Goal: Transaction & Acquisition: Purchase product/service

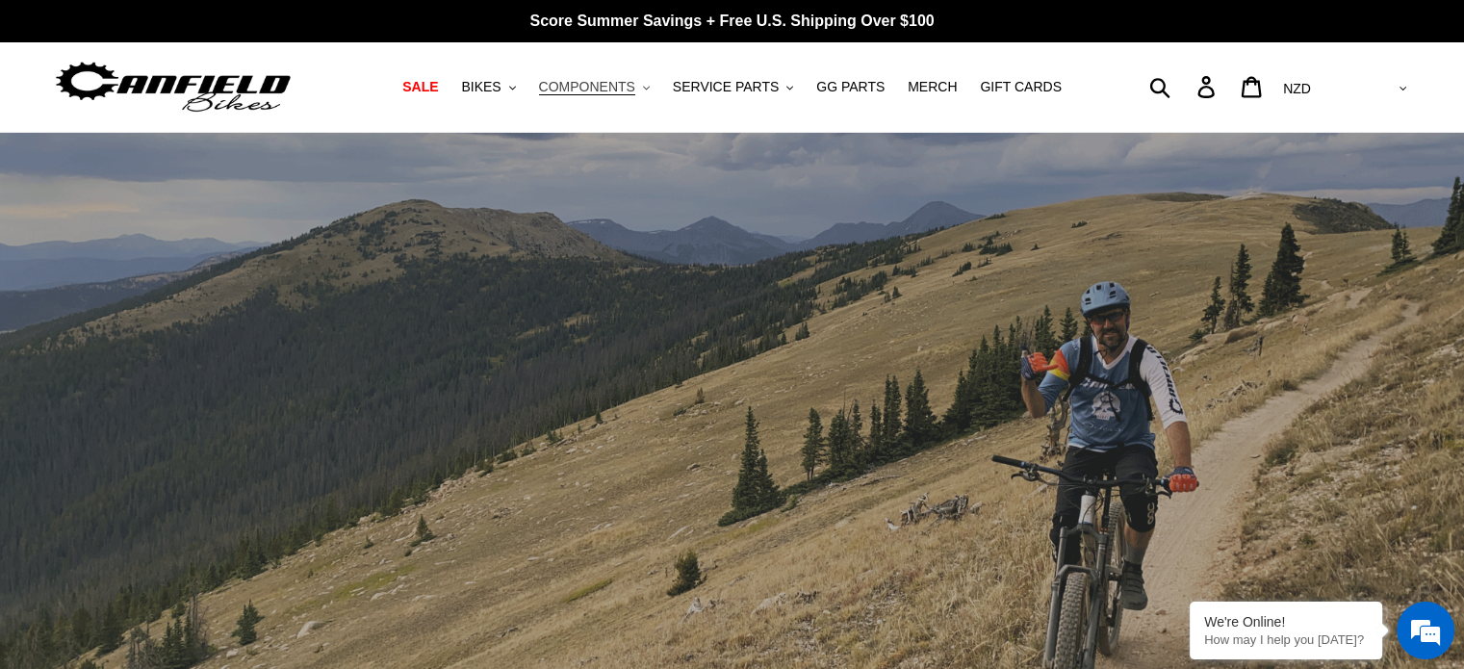
click at [585, 91] on span "COMPONENTS" at bounding box center [587, 87] width 96 height 16
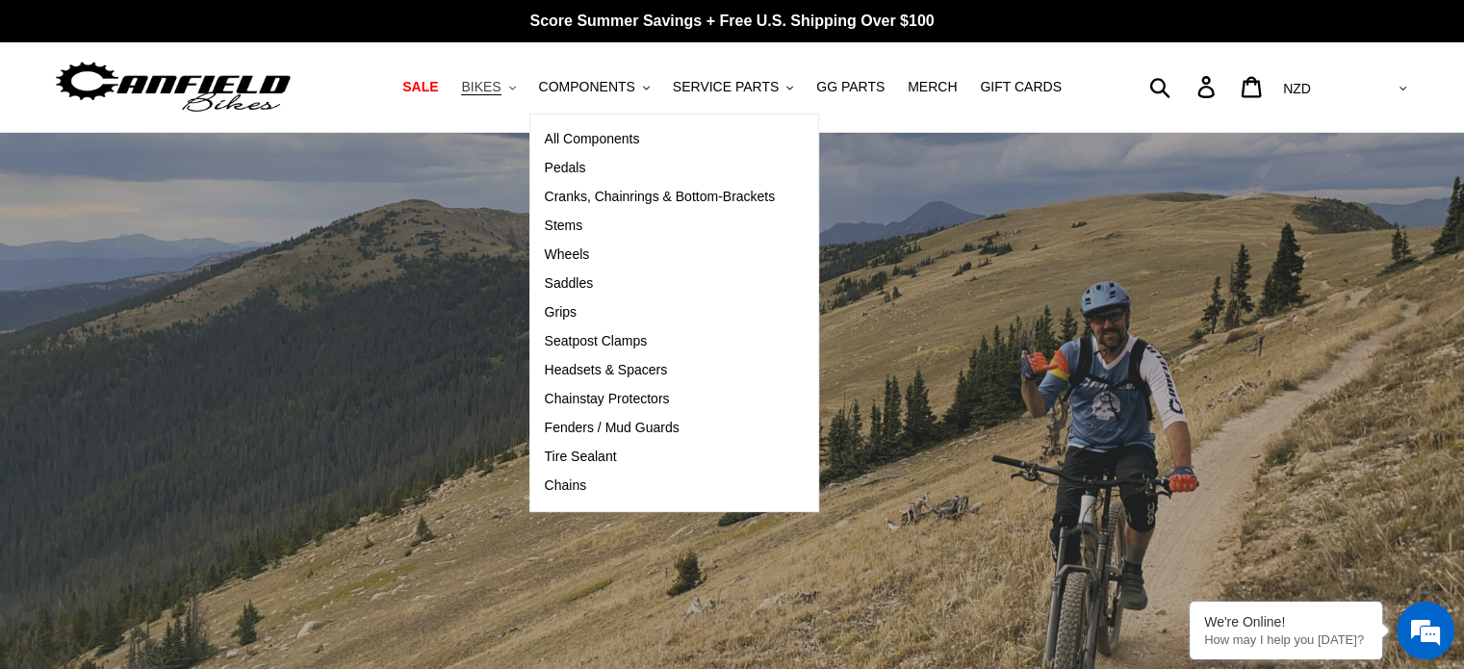
click at [494, 84] on span "BIKES" at bounding box center [480, 87] width 39 height 16
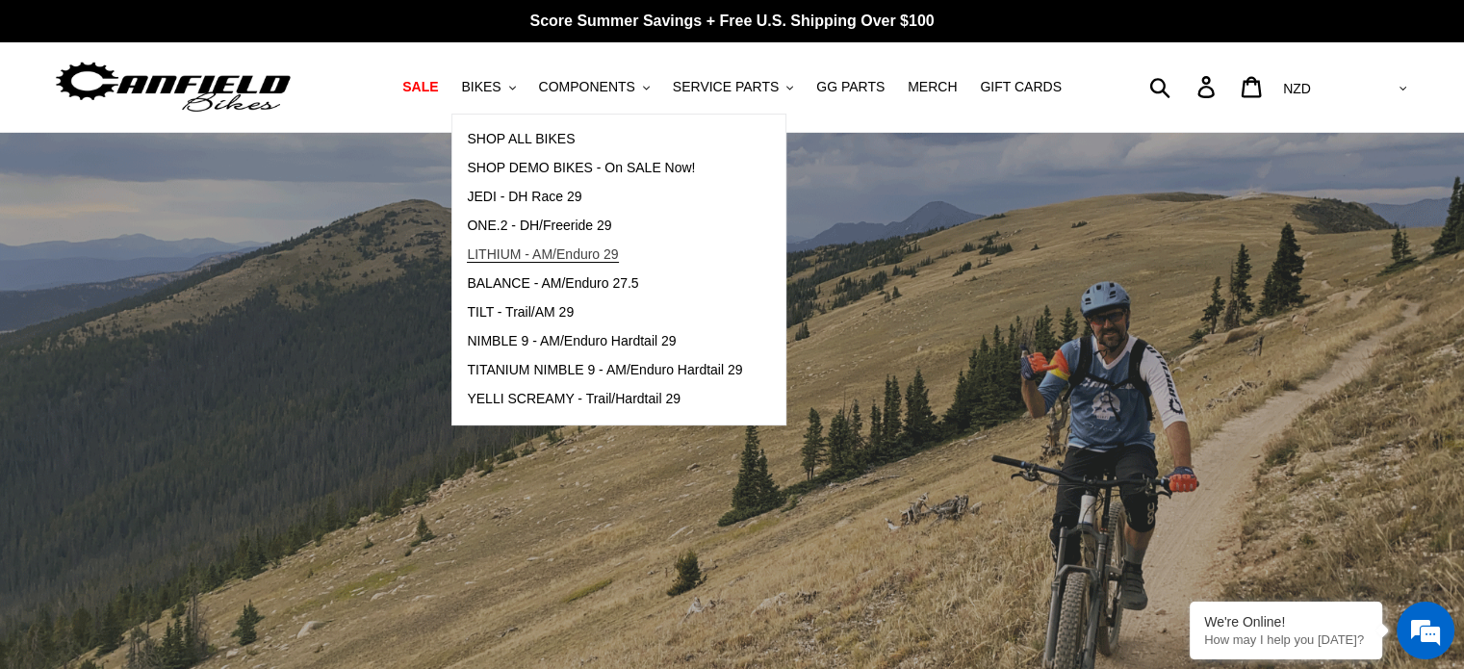
click at [539, 251] on span "LITHIUM - AM/Enduro 29" at bounding box center [542, 254] width 151 height 16
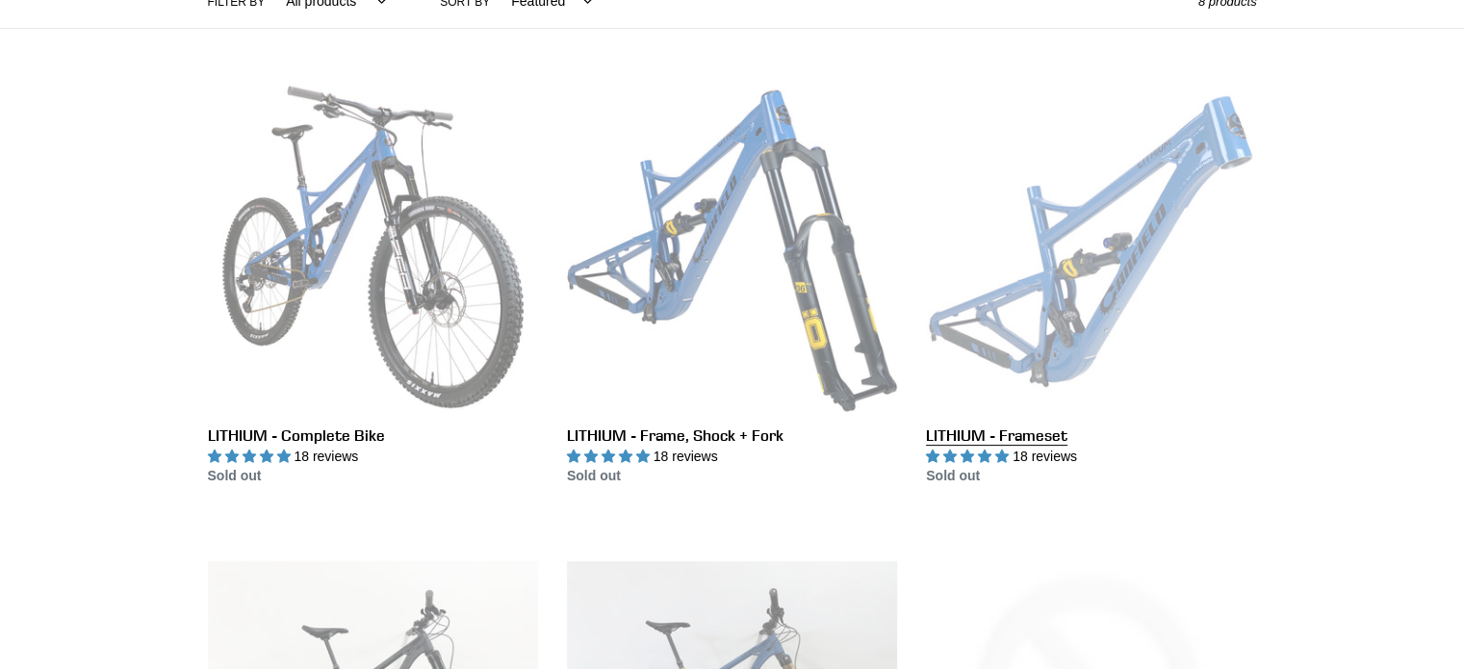
scroll to position [481, 0]
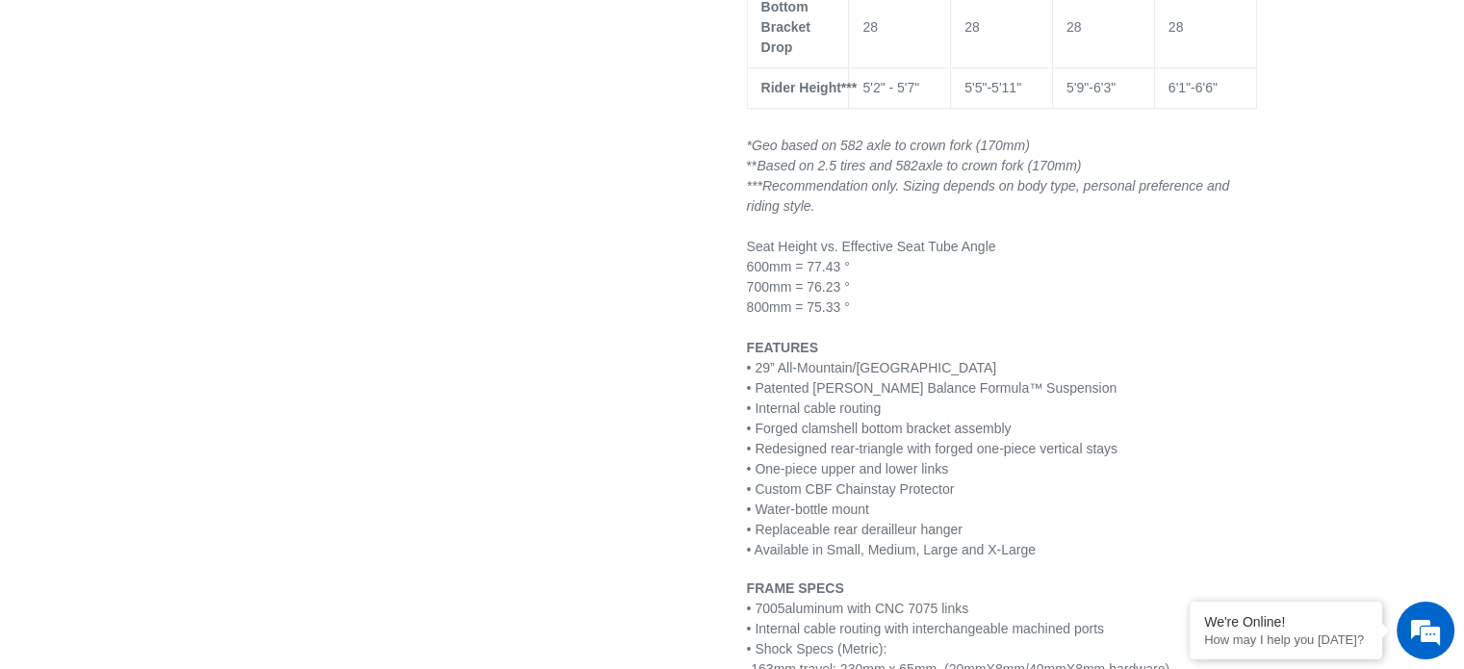
scroll to position [2022, 0]
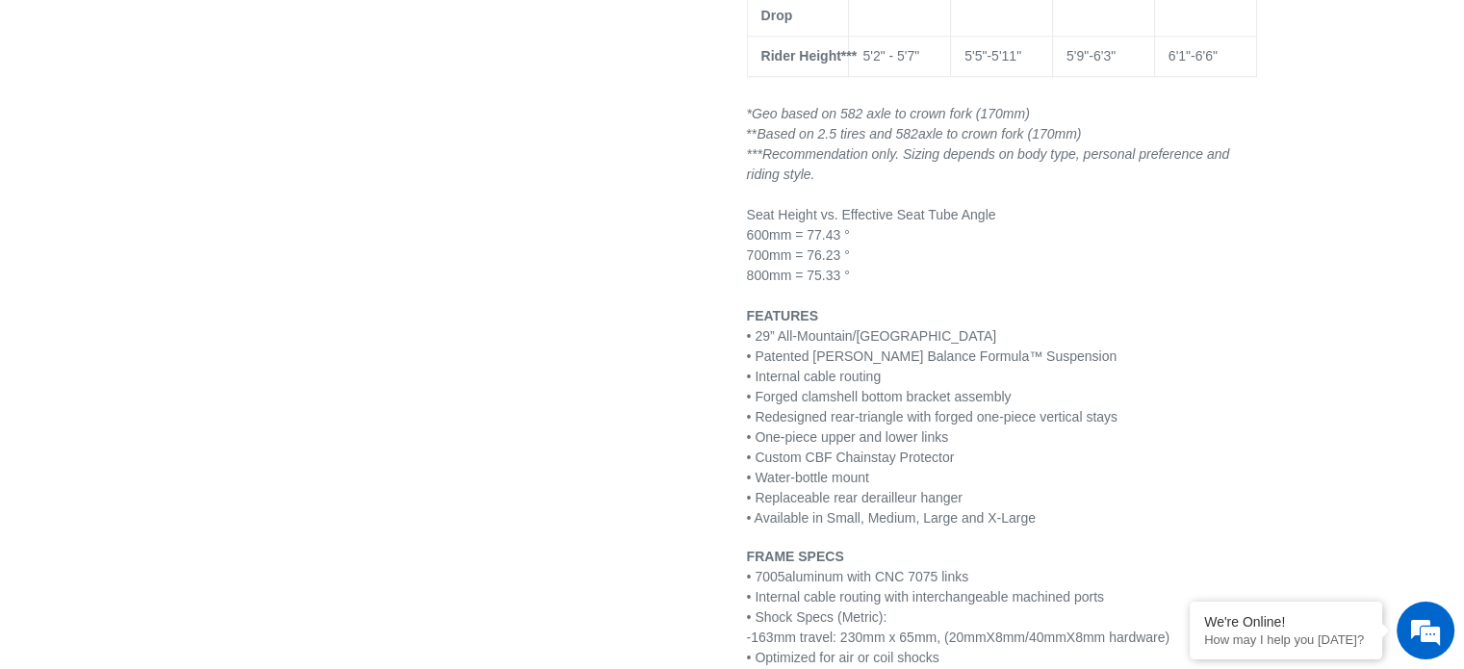
select select "highest-rating"
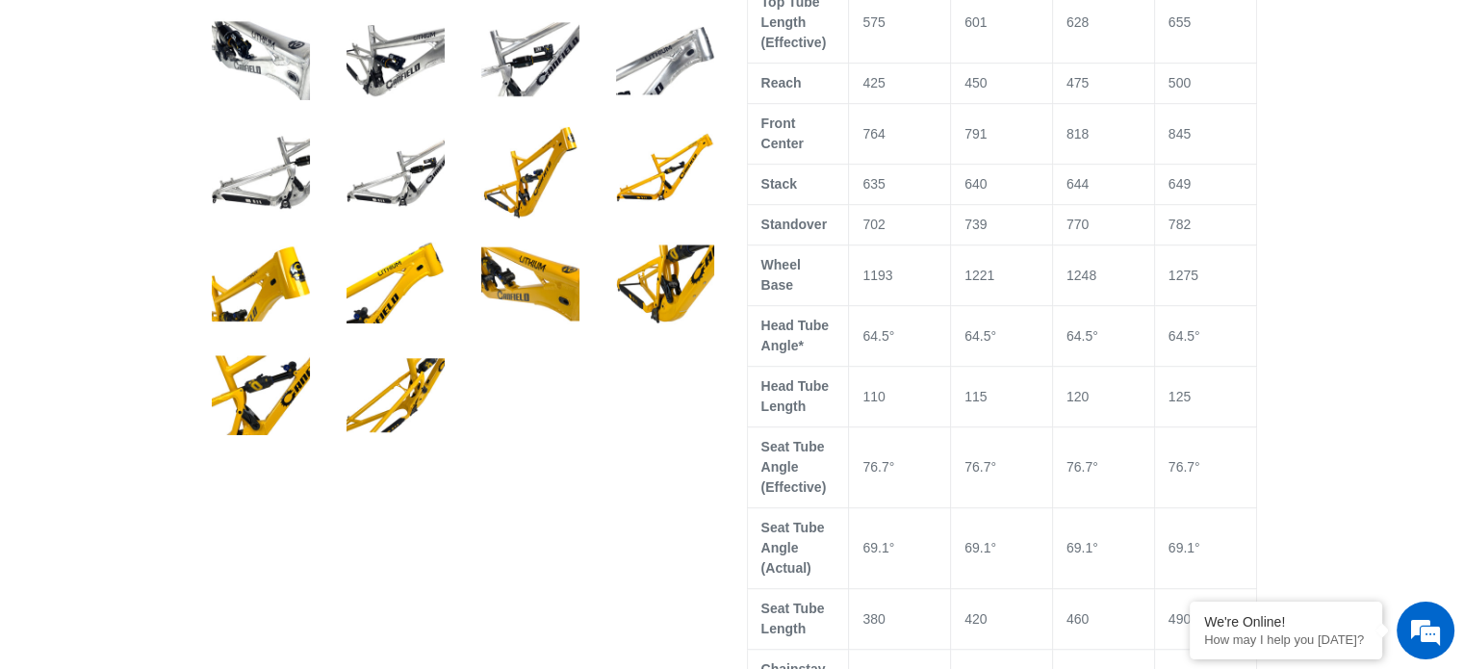
scroll to position [867, 0]
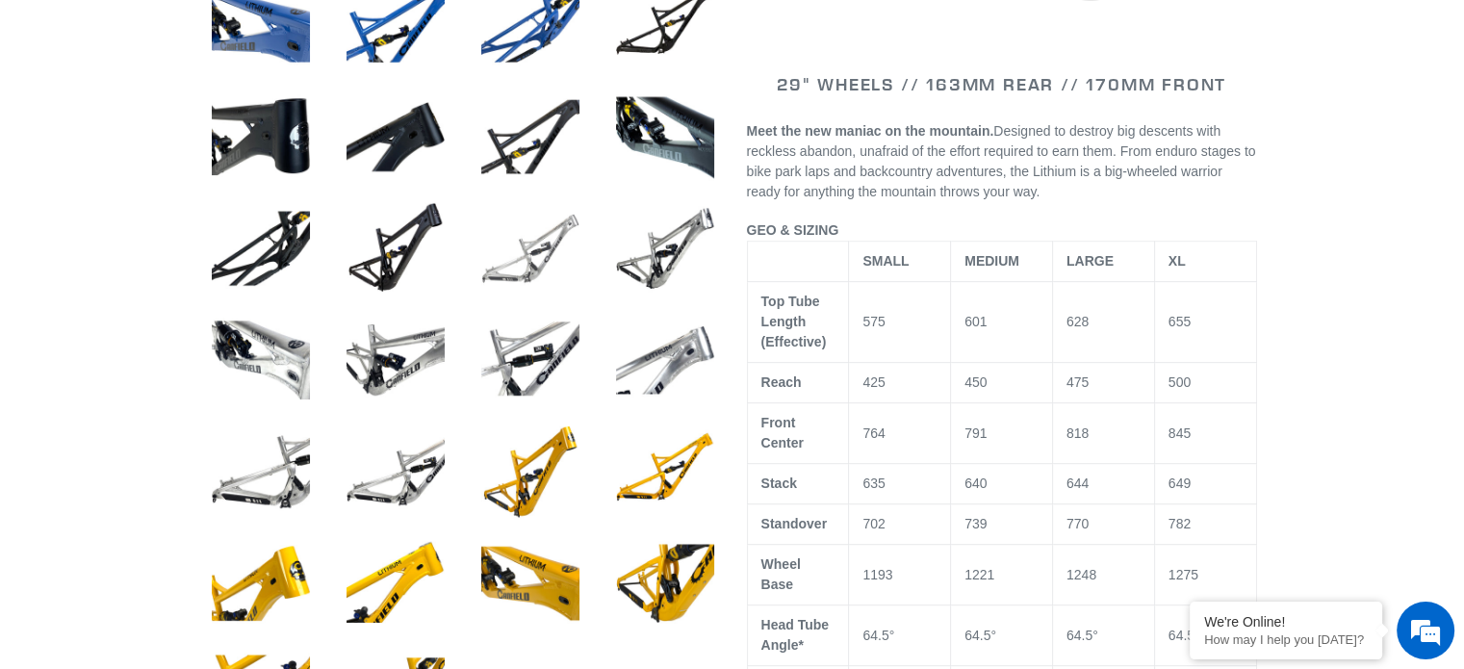
click at [540, 246] on img at bounding box center [531, 248] width 106 height 106
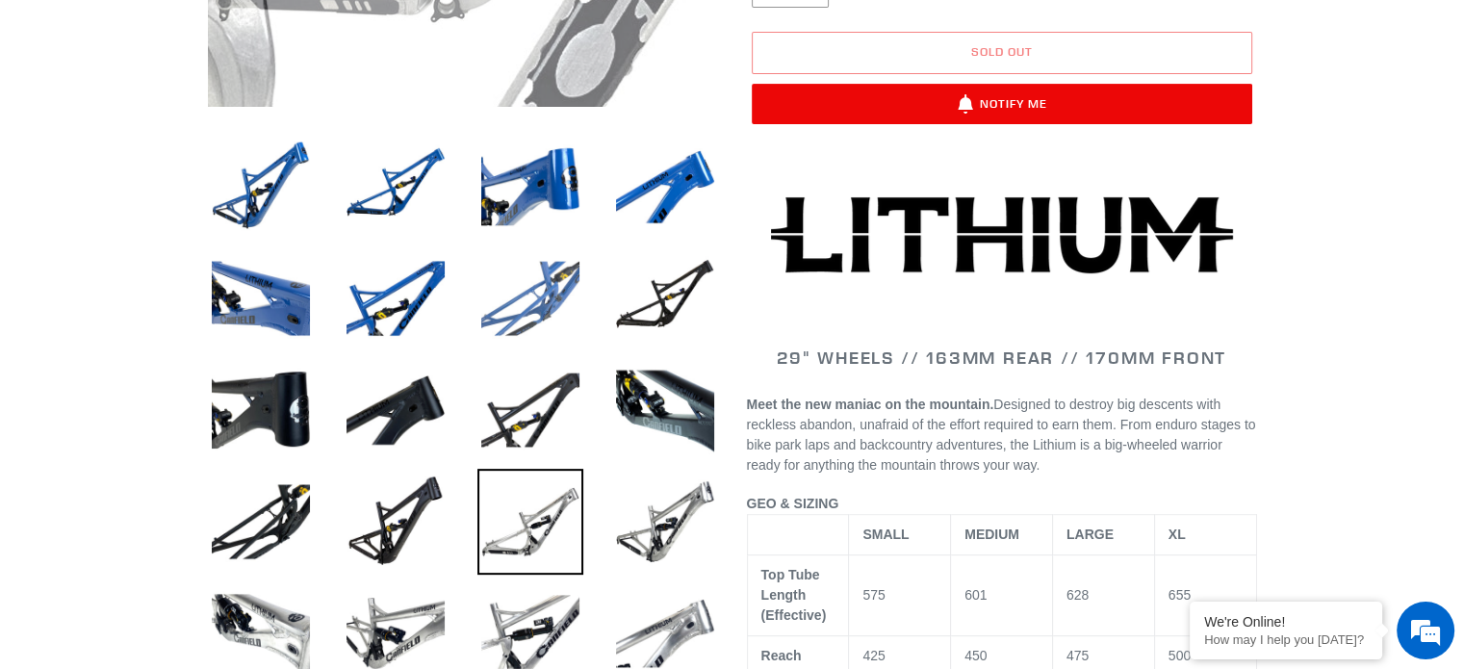
scroll to position [674, 0]
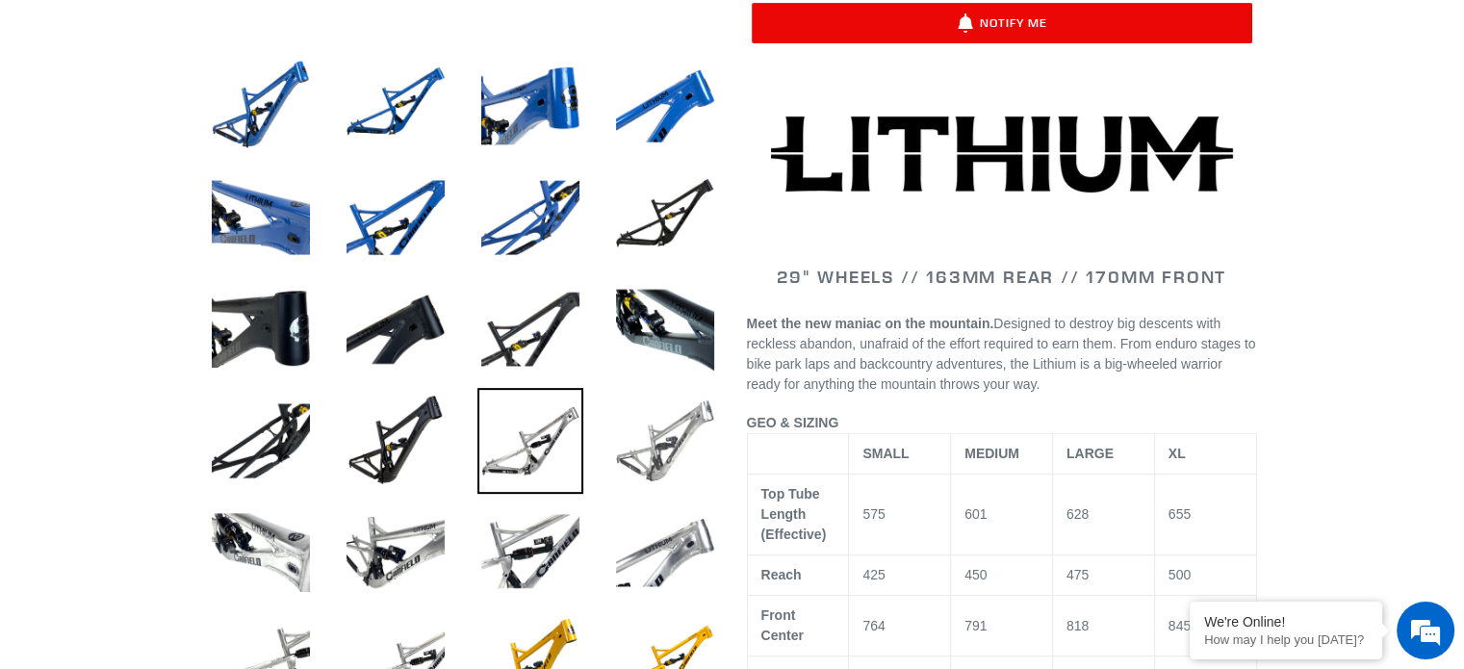
click at [661, 433] on img at bounding box center [665, 441] width 106 height 106
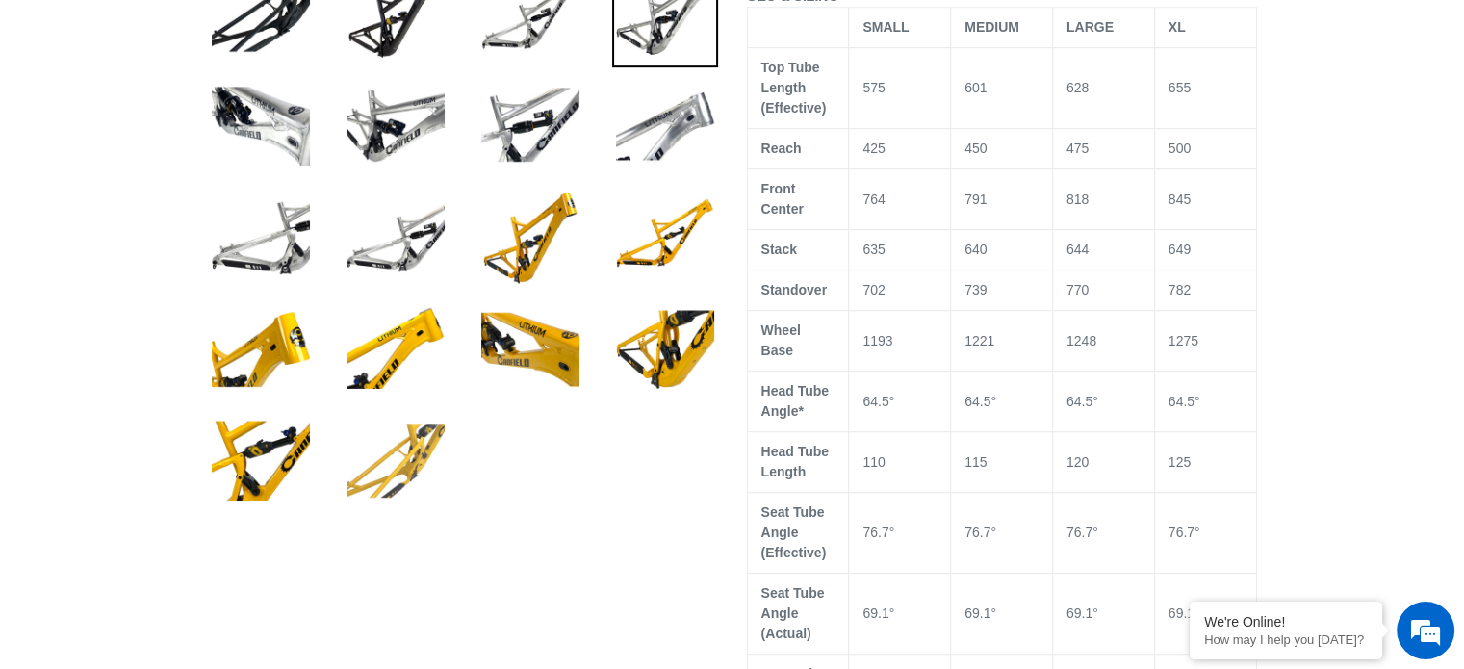
scroll to position [1155, 0]
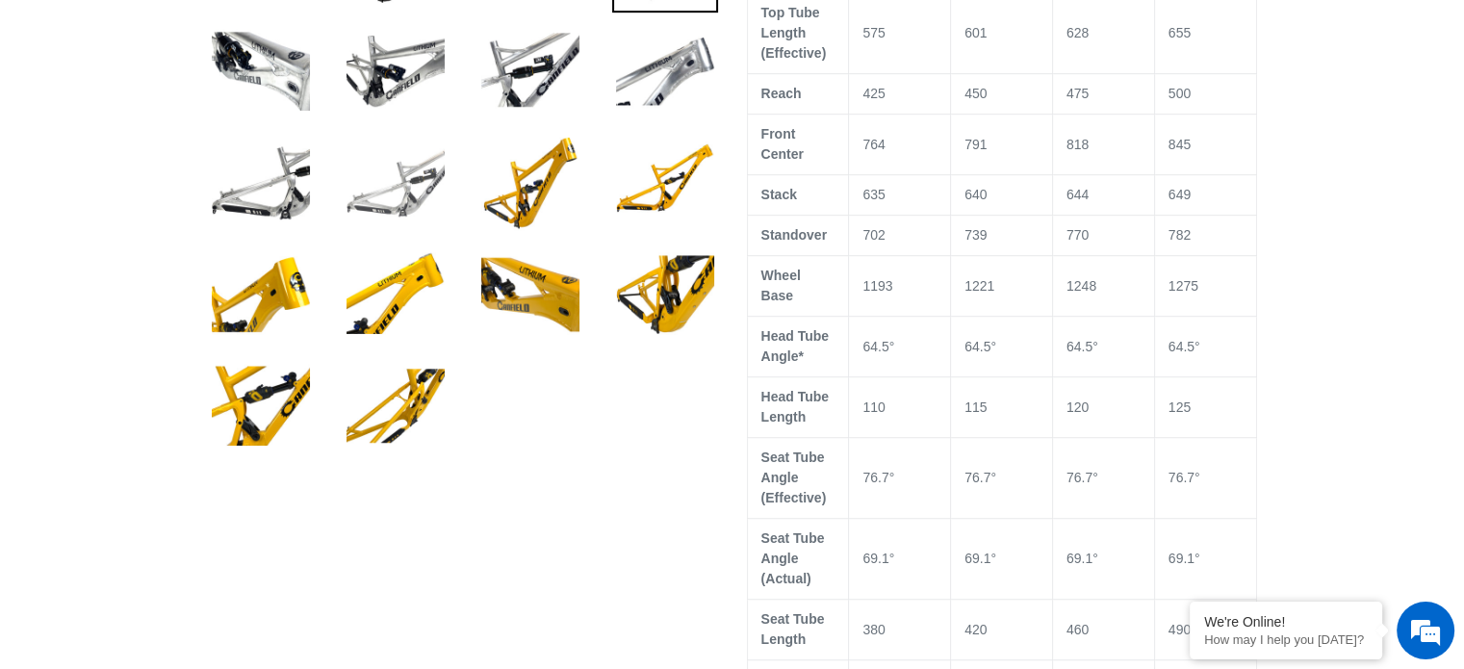
click at [412, 179] on img at bounding box center [396, 183] width 106 height 106
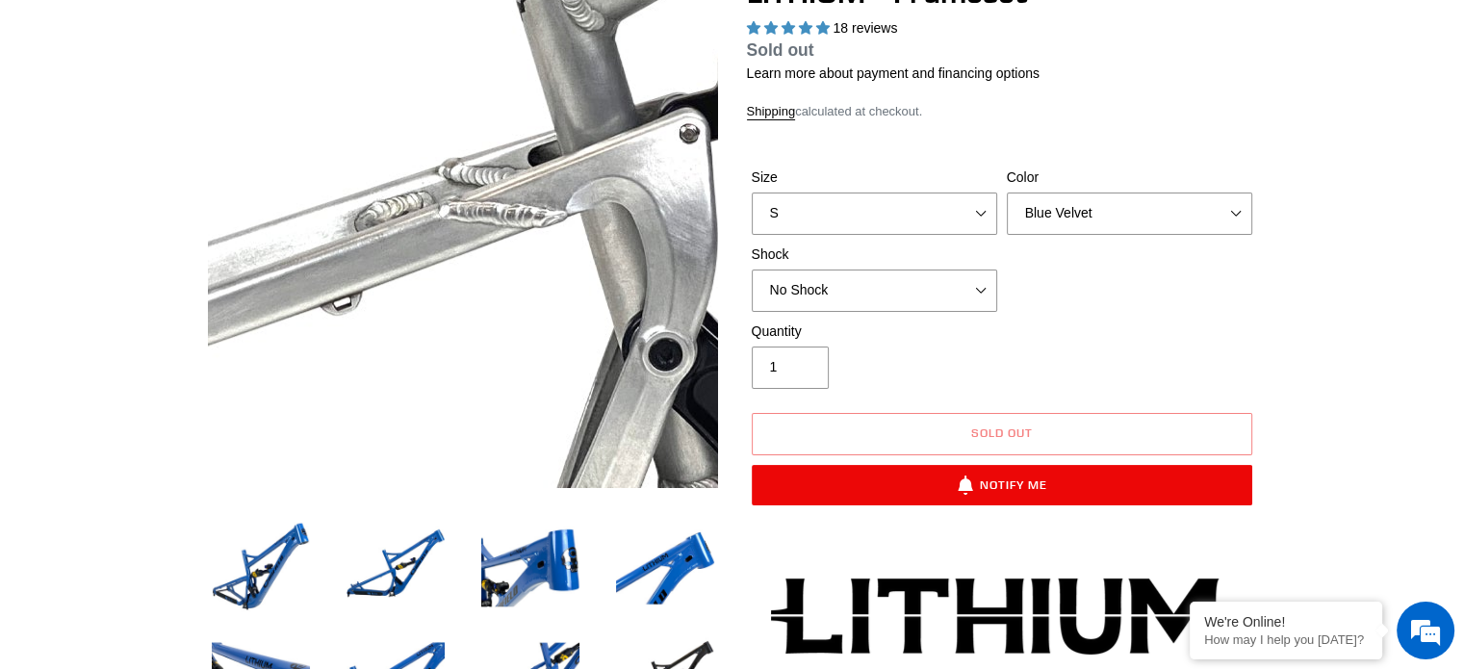
scroll to position [193, 0]
